Goal: Communication & Community: Answer question/provide support

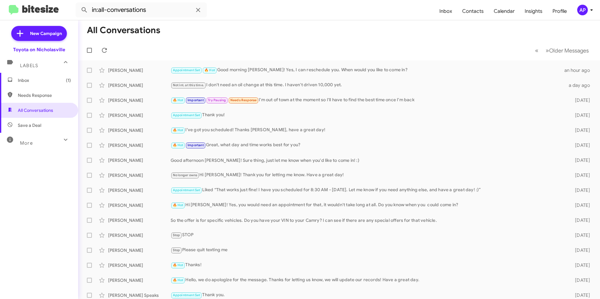
click at [44, 79] on span "Inbox (1)" at bounding box center [44, 80] width 53 height 6
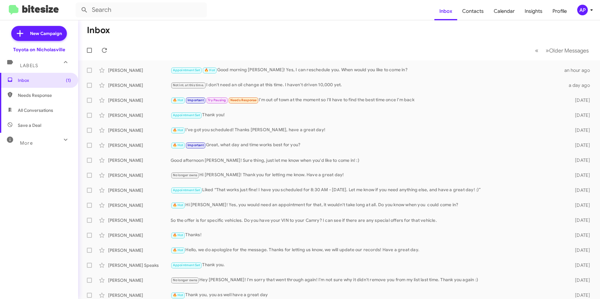
click at [60, 115] on span "All Conversations" at bounding box center [39, 110] width 78 height 15
type input "in:all-conversations"
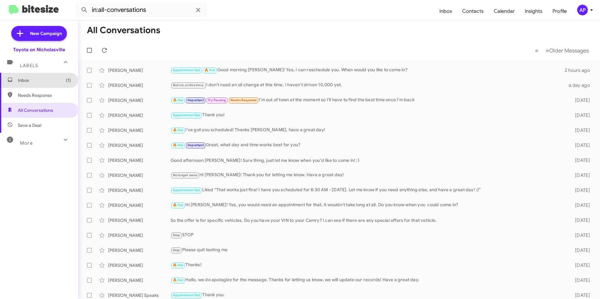
click at [42, 84] on span "Inbox (1)" at bounding box center [39, 80] width 78 height 15
